Goal: Task Accomplishment & Management: Use online tool/utility

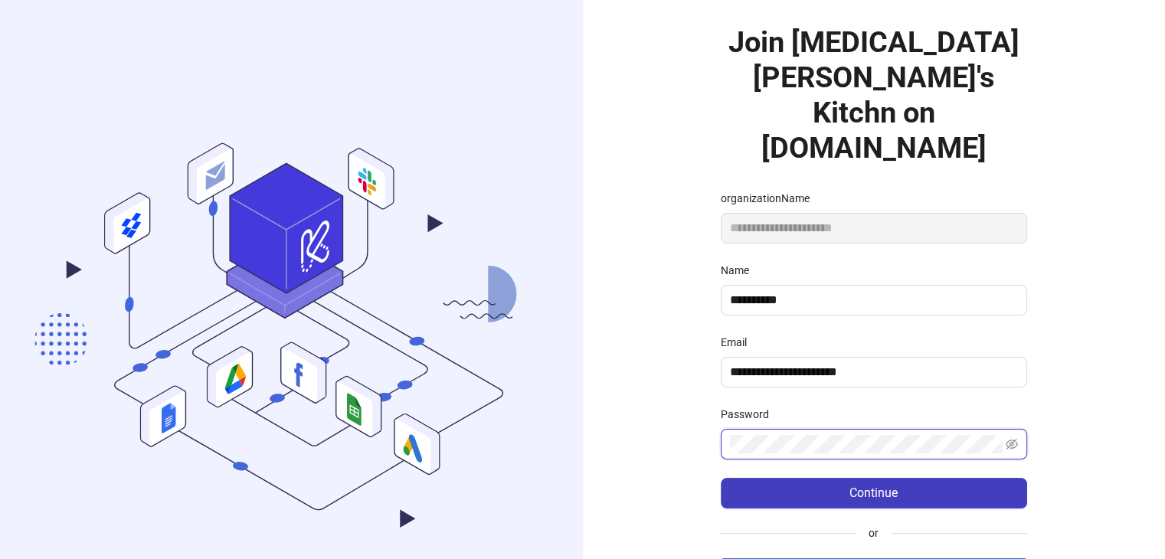
scroll to position [77, 0]
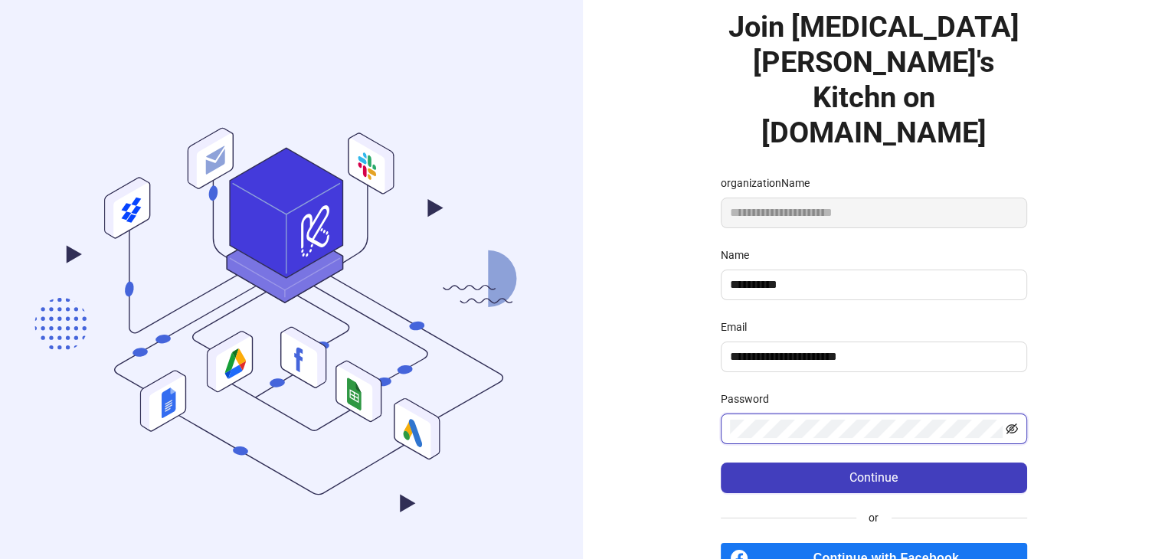
click at [1008, 424] on icon "eye-invisible" at bounding box center [1012, 429] width 12 height 11
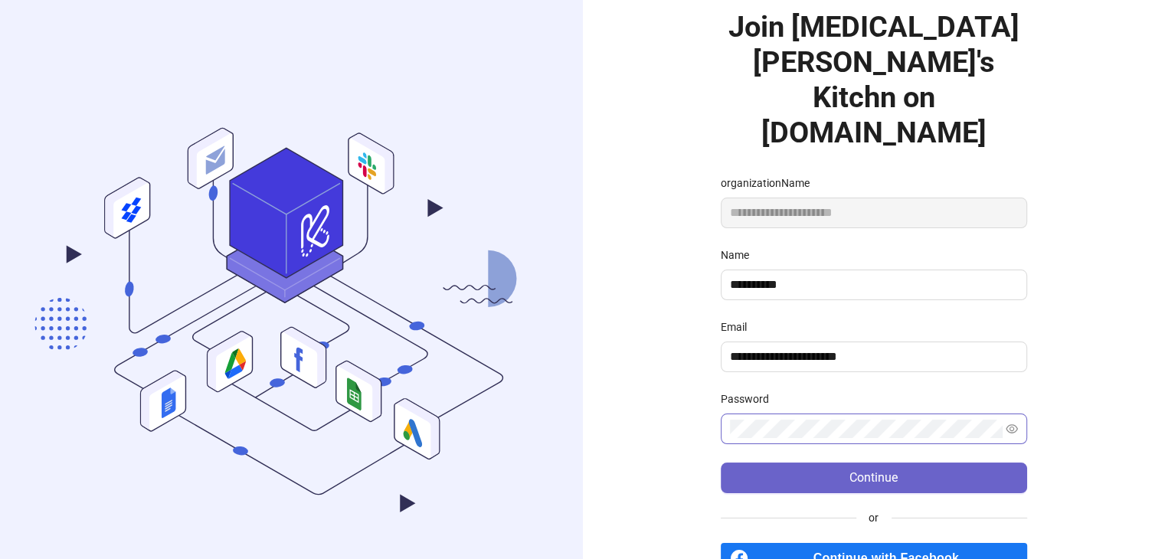
click at [928, 463] on button "Continue" at bounding box center [874, 478] width 306 height 31
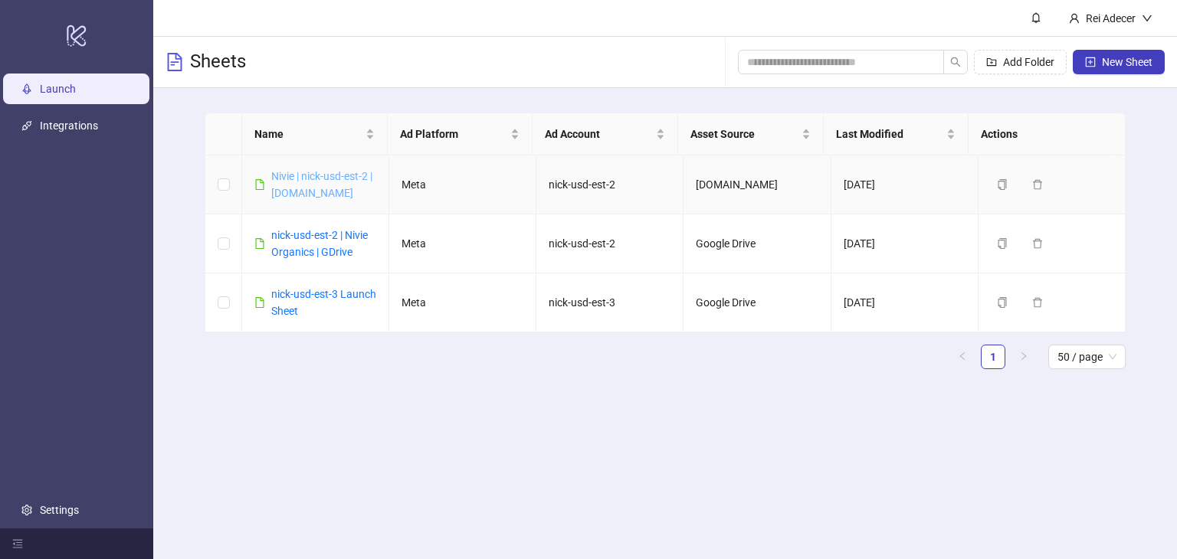
click at [327, 175] on link "Nivie | nick-usd-est-2 | [DOMAIN_NAME]" at bounding box center [321, 184] width 101 height 29
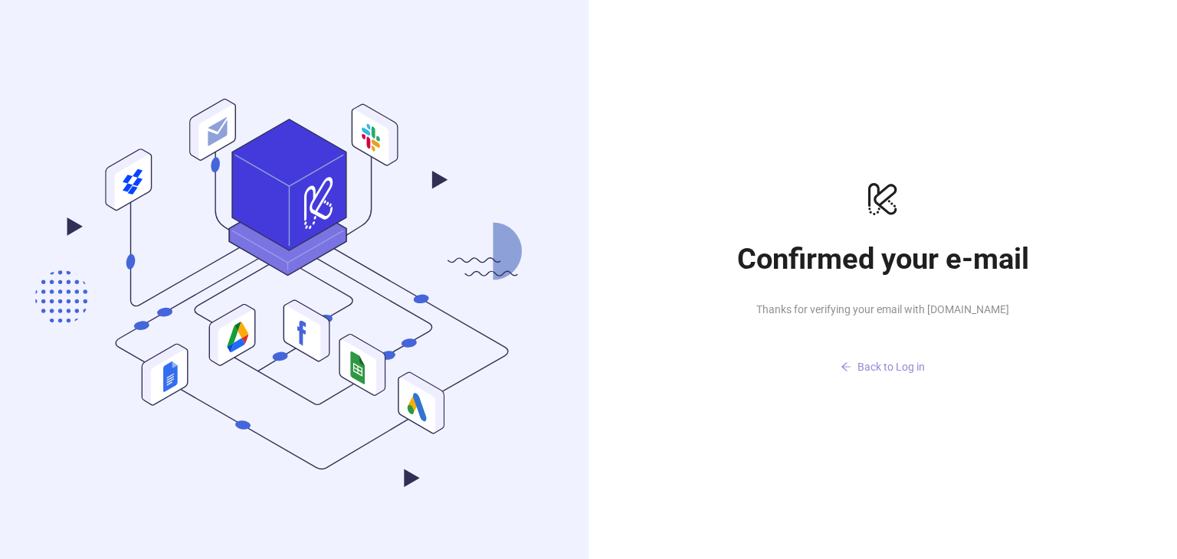
click at [908, 371] on span "Back to Log in" at bounding box center [890, 367] width 67 height 12
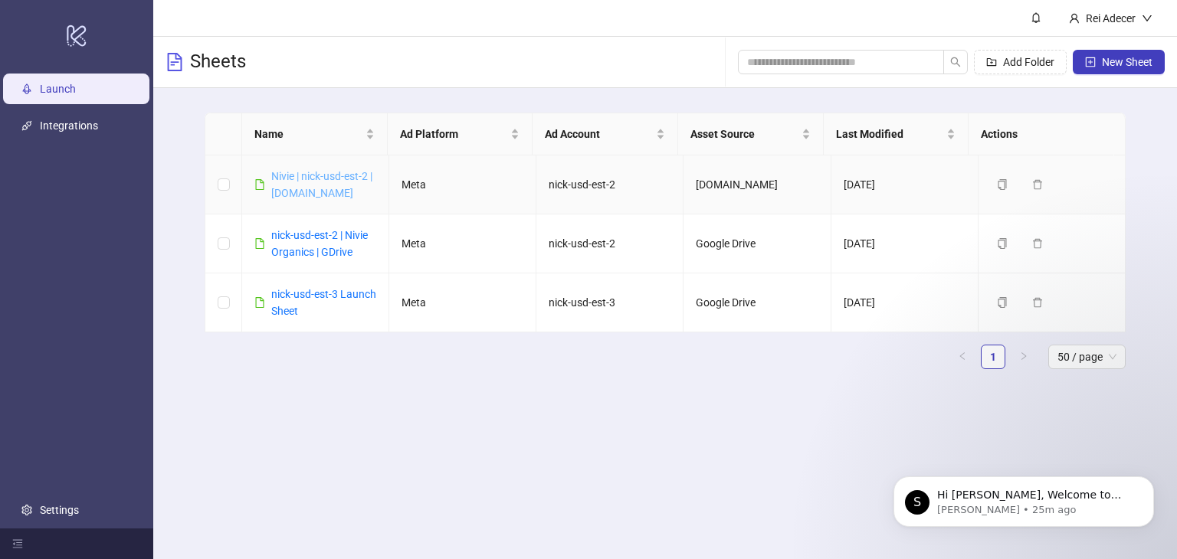
click at [300, 185] on div "Nivie | nick-usd-est-2 | [DOMAIN_NAME]" at bounding box center [323, 185] width 105 height 34
click at [300, 185] on link "Nivie | nick-usd-est-2 | [DOMAIN_NAME]" at bounding box center [321, 184] width 101 height 29
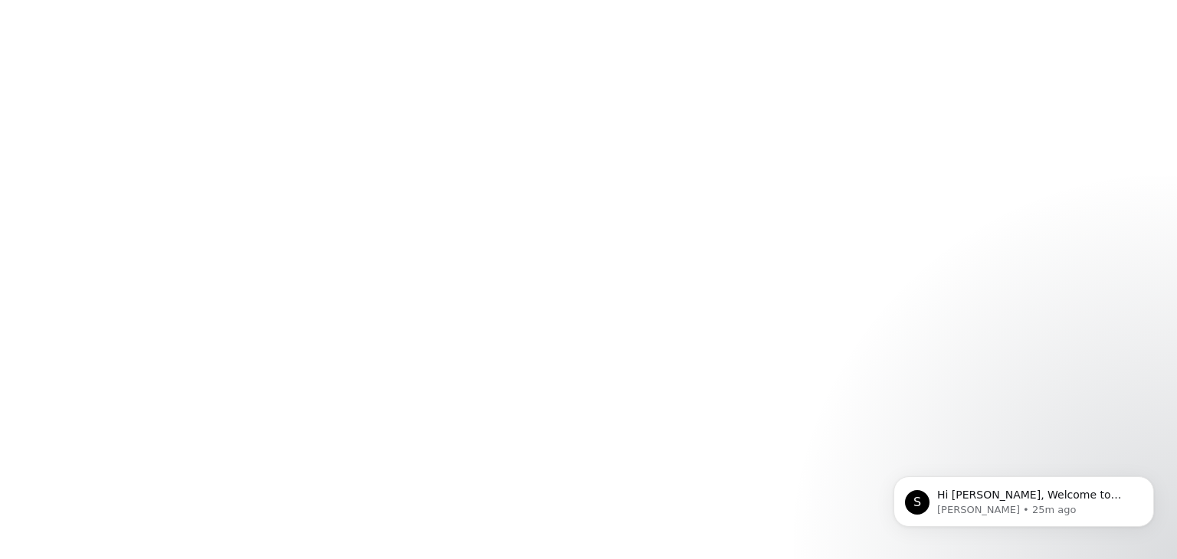
click at [300, 185] on div at bounding box center [588, 279] width 1177 height 559
